Goal: Find specific page/section: Find specific page/section

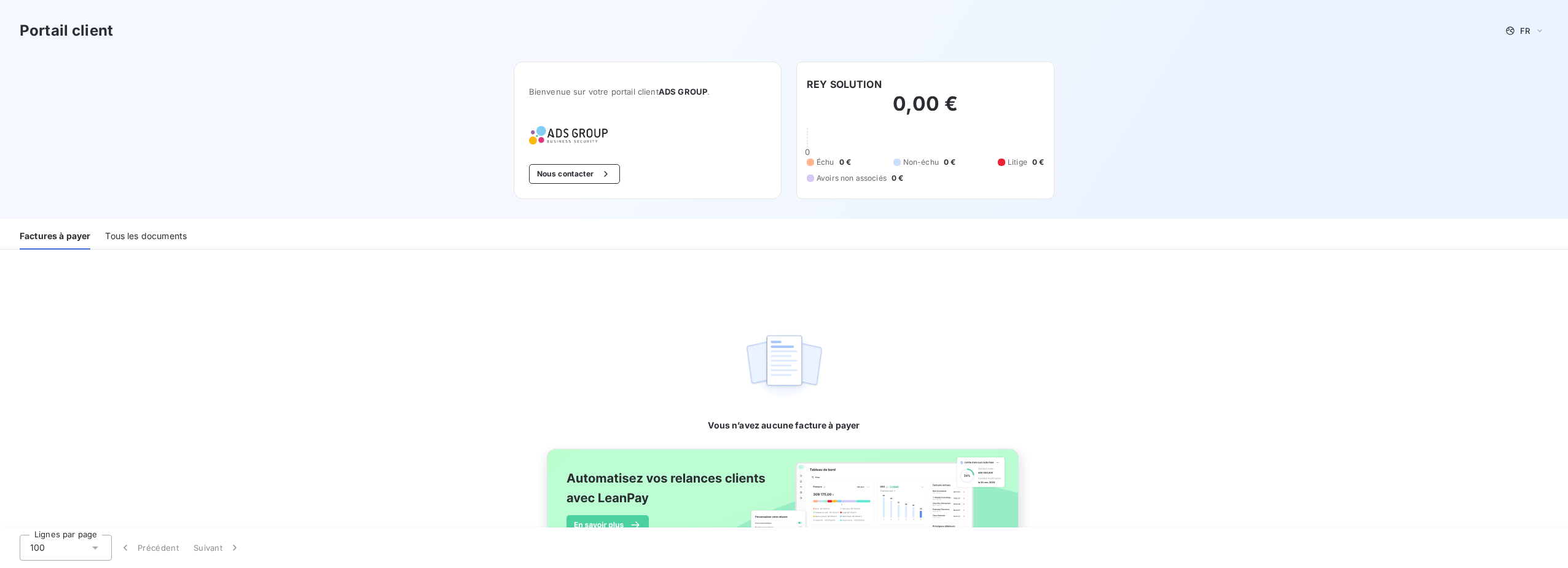
click at [154, 232] on div "Tous les documents" at bounding box center [146, 236] width 82 height 26
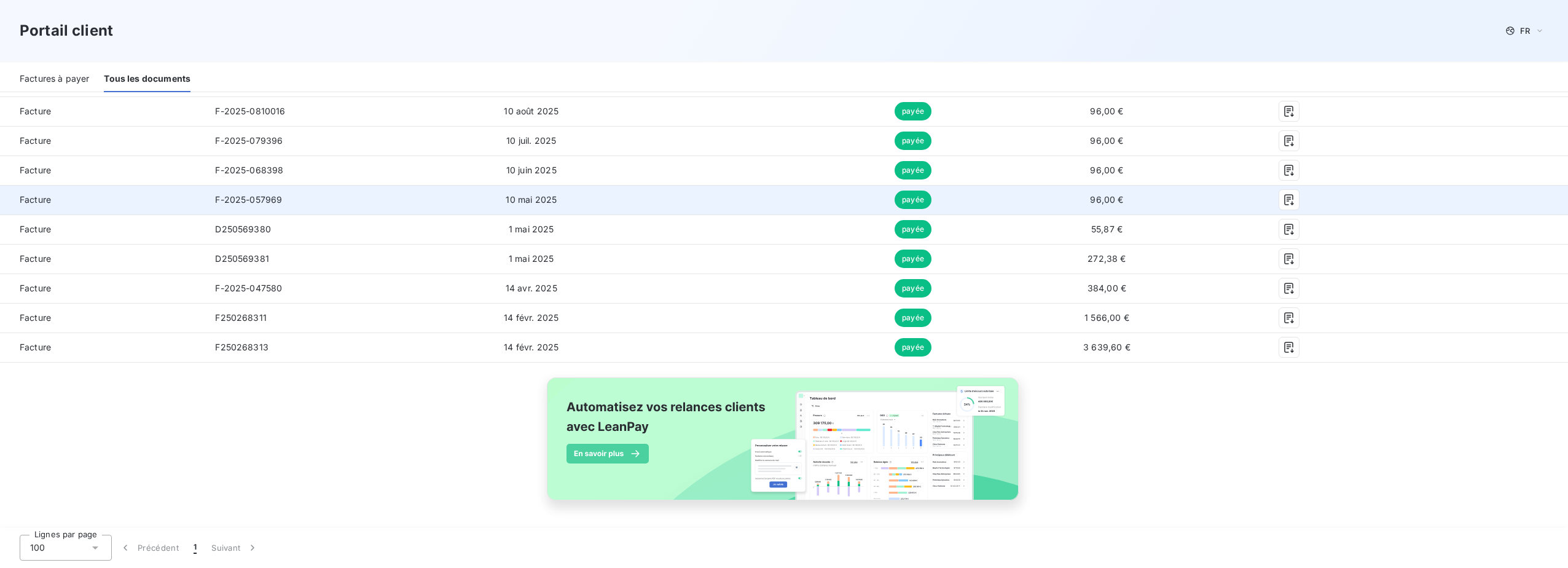
scroll to position [20, 0]
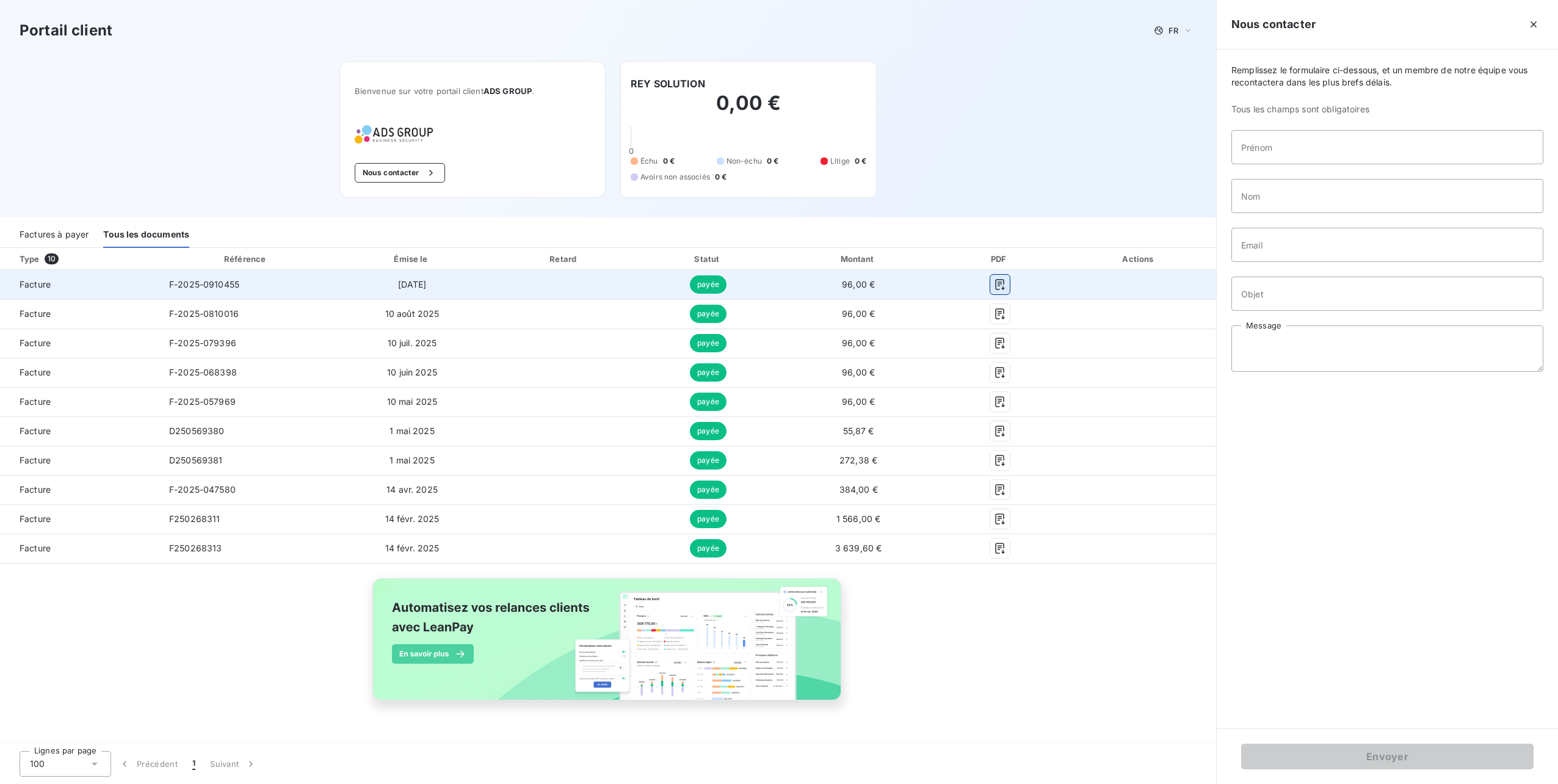
click at [1000, 282] on icon "button" at bounding box center [1000, 285] width 13 height 13
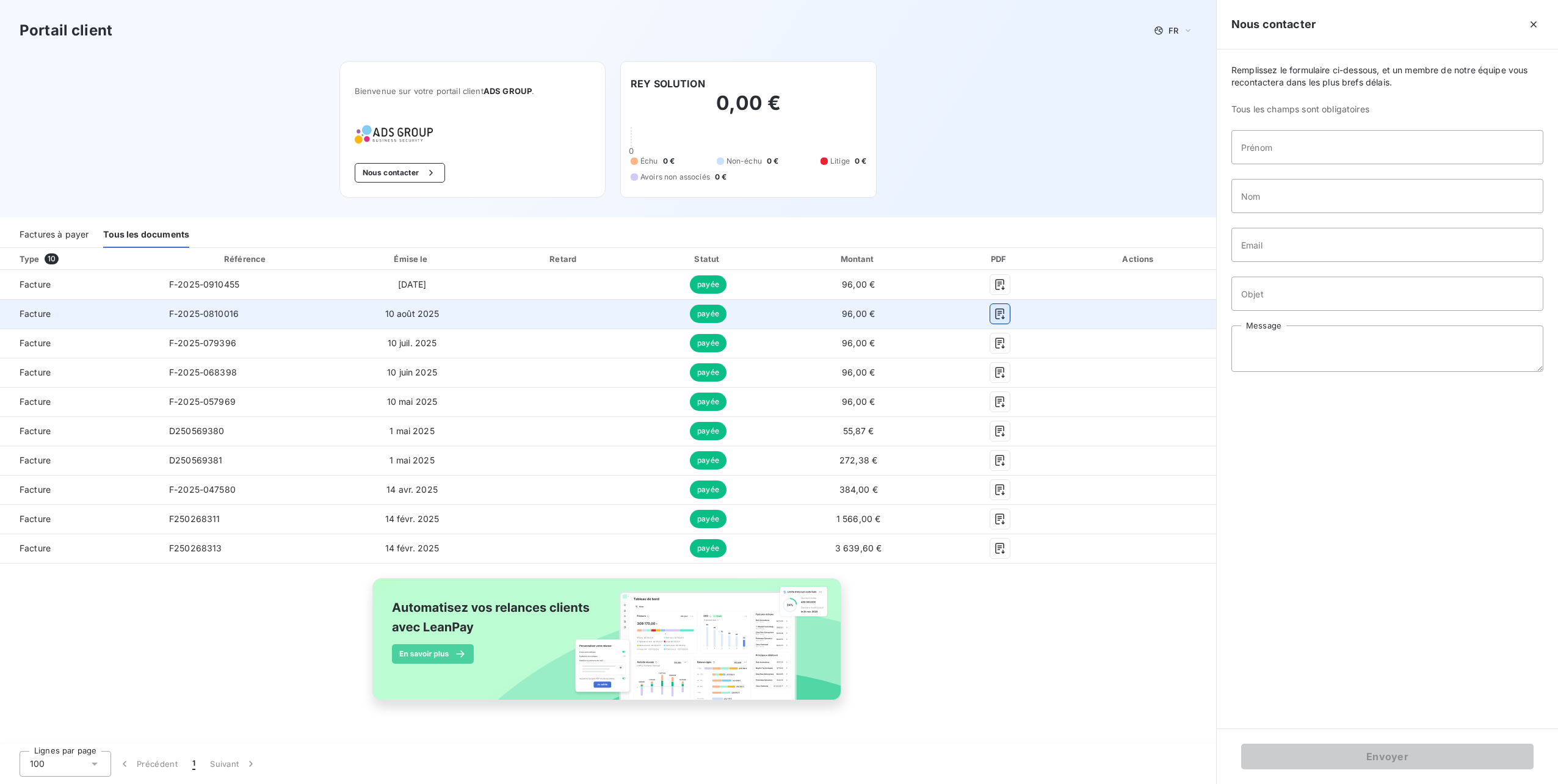
click at [1001, 315] on icon "button" at bounding box center [1000, 314] width 13 height 13
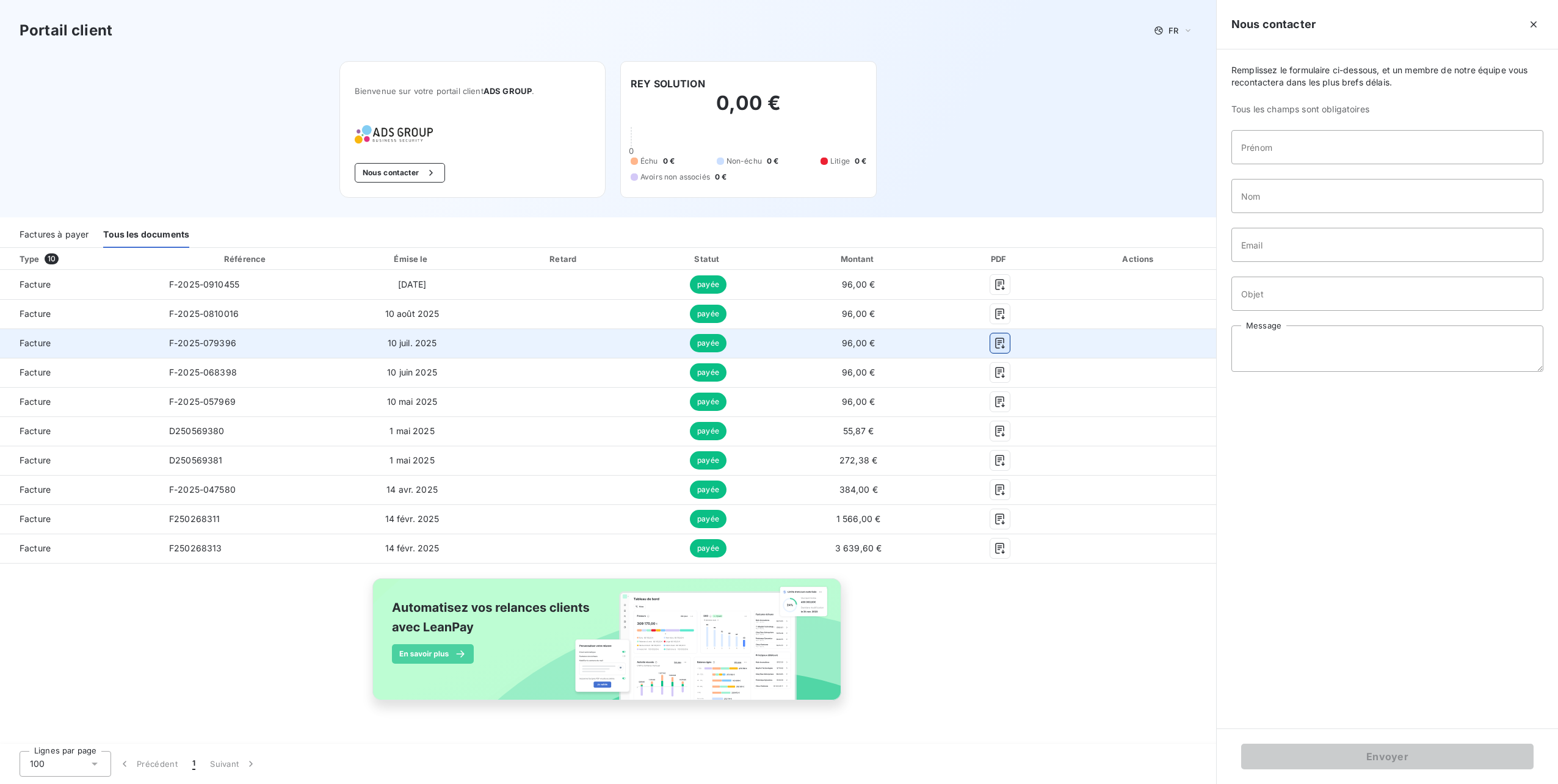
click at [1003, 344] on icon "button" at bounding box center [1000, 344] width 13 height 13
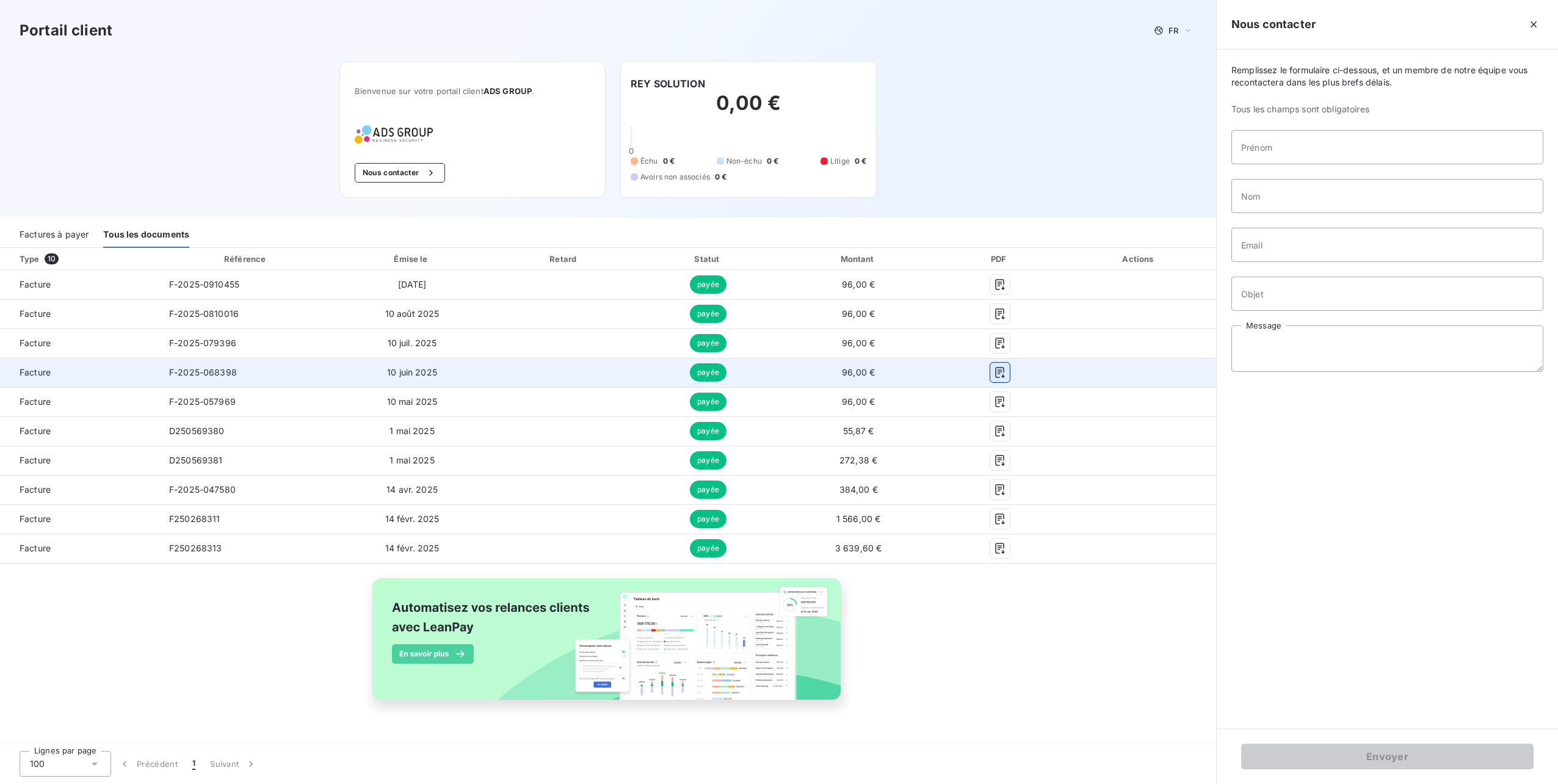
click at [1003, 369] on icon "button" at bounding box center [1000, 372] width 13 height 13
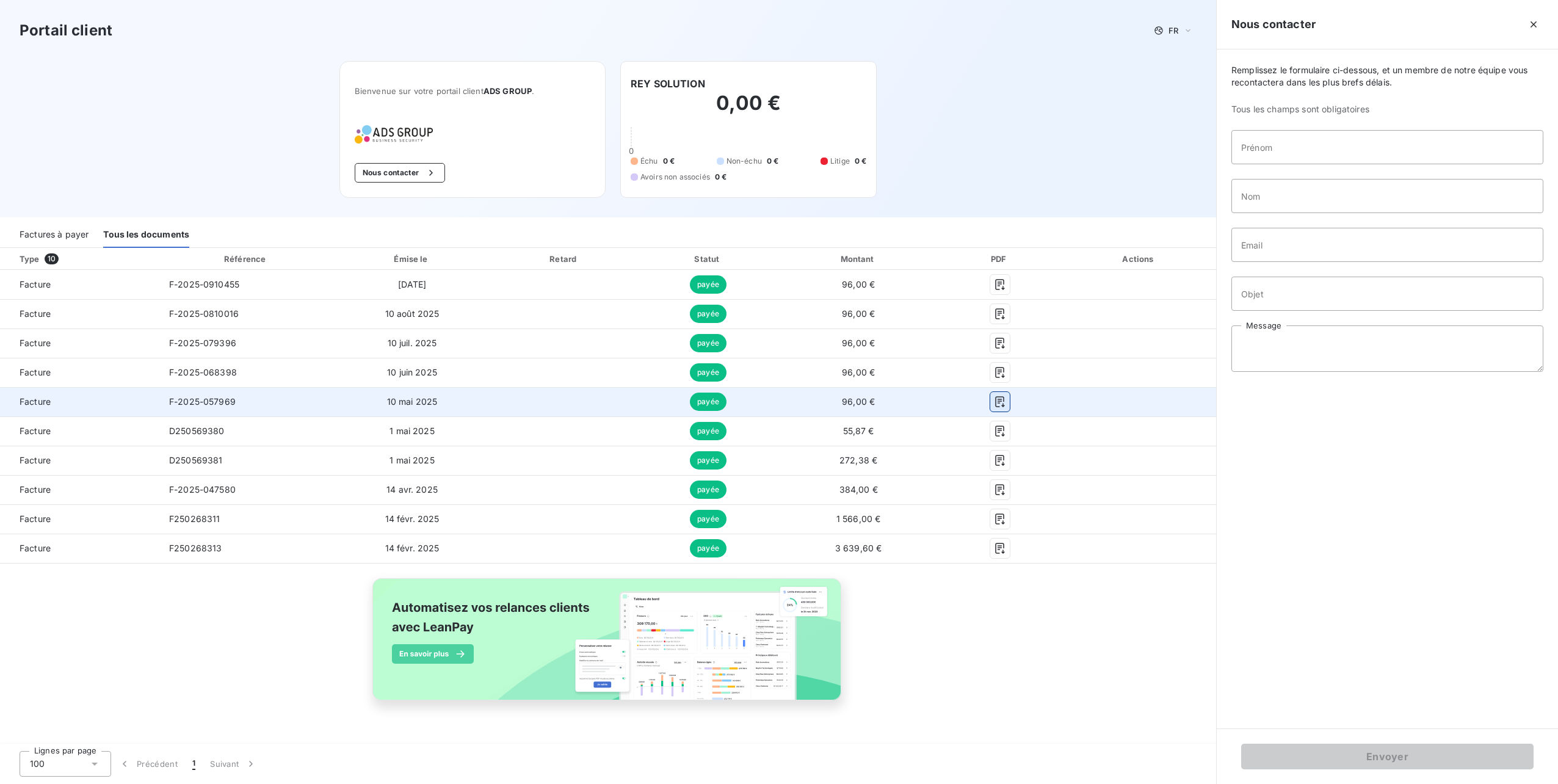
click at [1003, 395] on icon "button" at bounding box center [1000, 402] width 13 height 13
